Goal: Find specific page/section: Find specific page/section

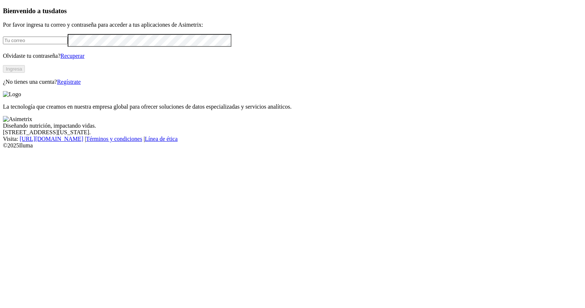
type input "diana.rey@premexcorp.com"
click at [25, 73] on button "Ingresa" at bounding box center [14, 69] width 22 height 8
